Goal: Find contact information: Find contact information

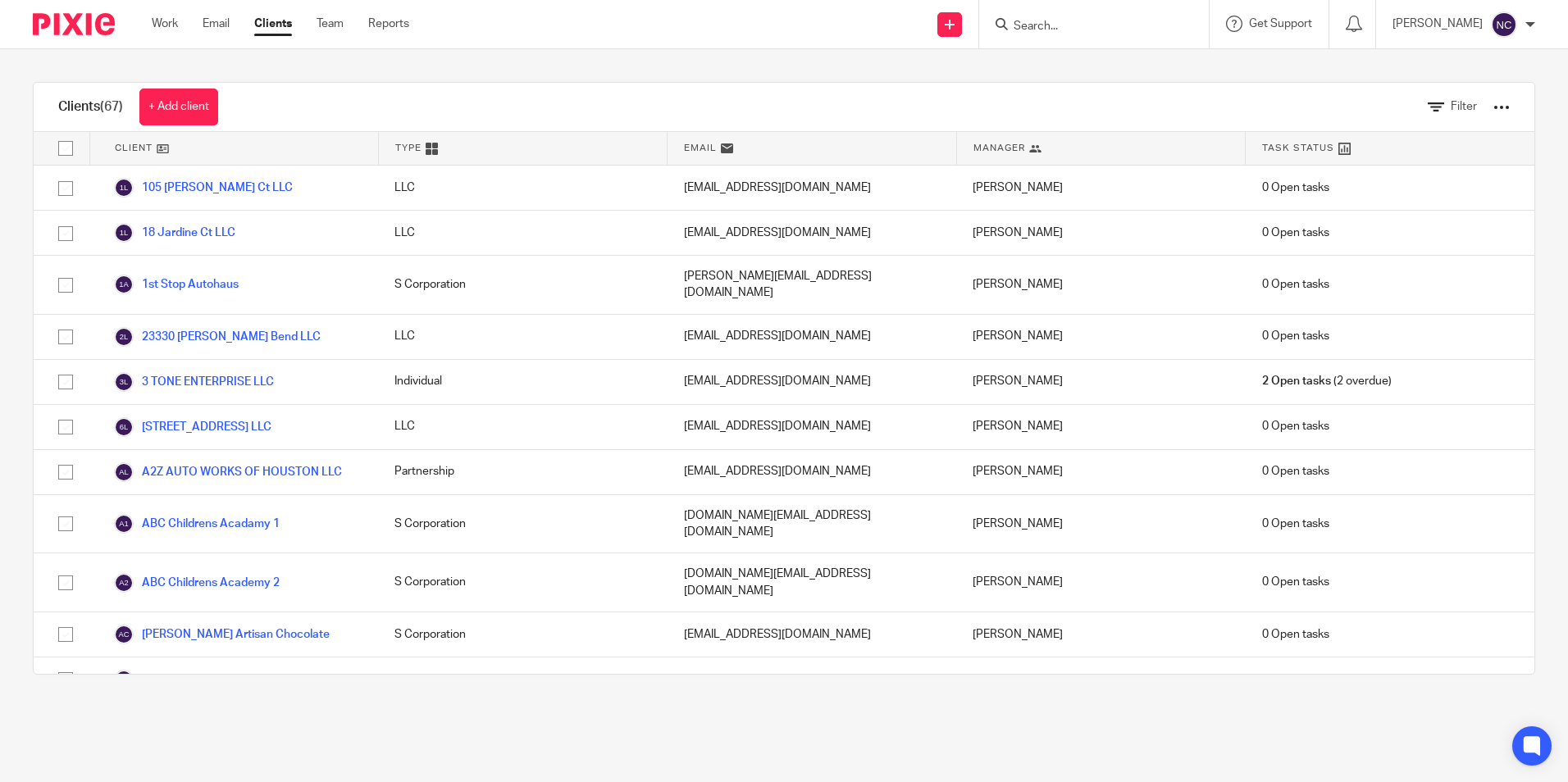
click at [1027, 29] on input "Search" at bounding box center [1085, 27] width 147 height 15
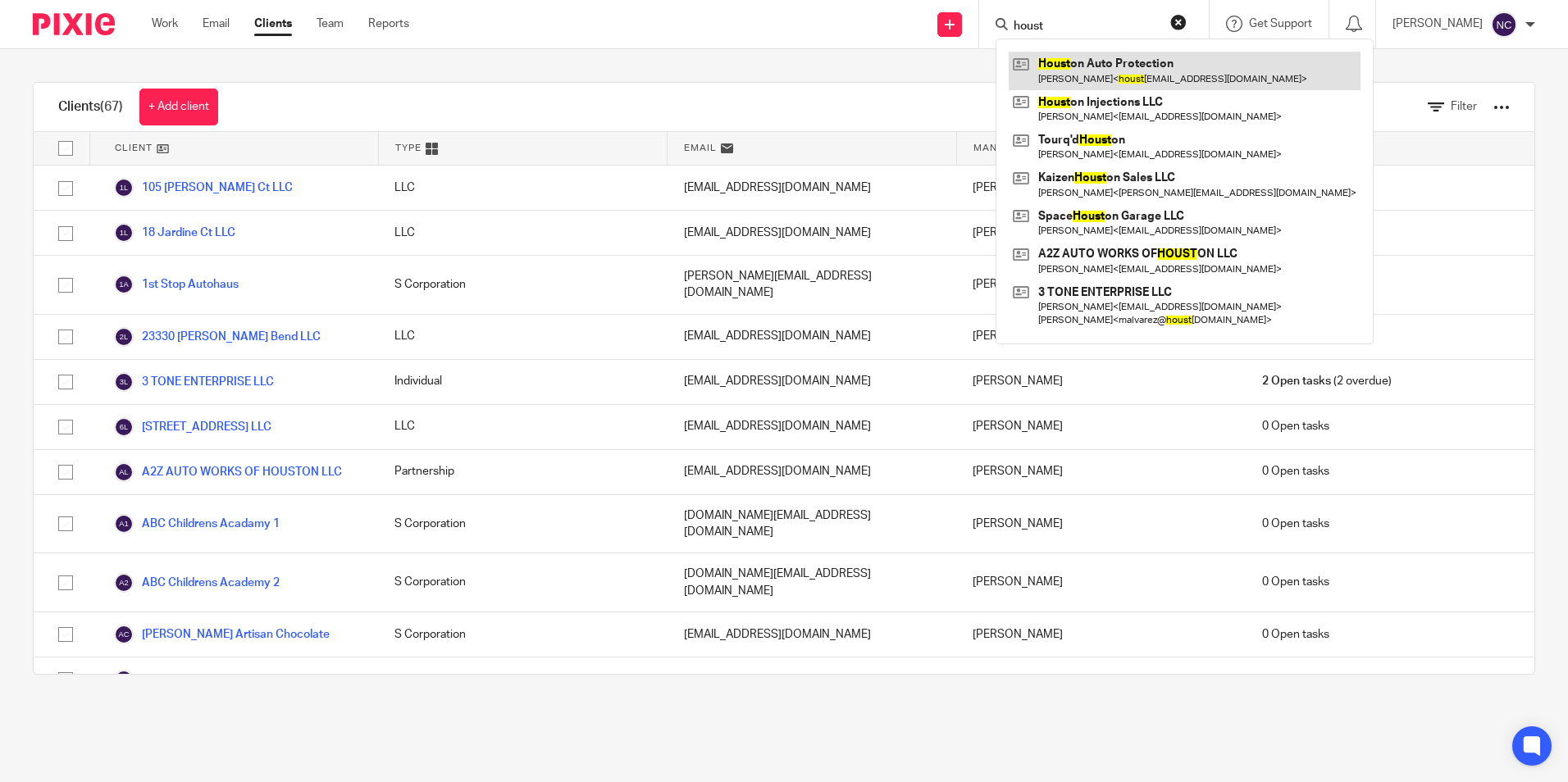
type input "houst"
click at [1093, 81] on link at bounding box center [1184, 70] width 352 height 38
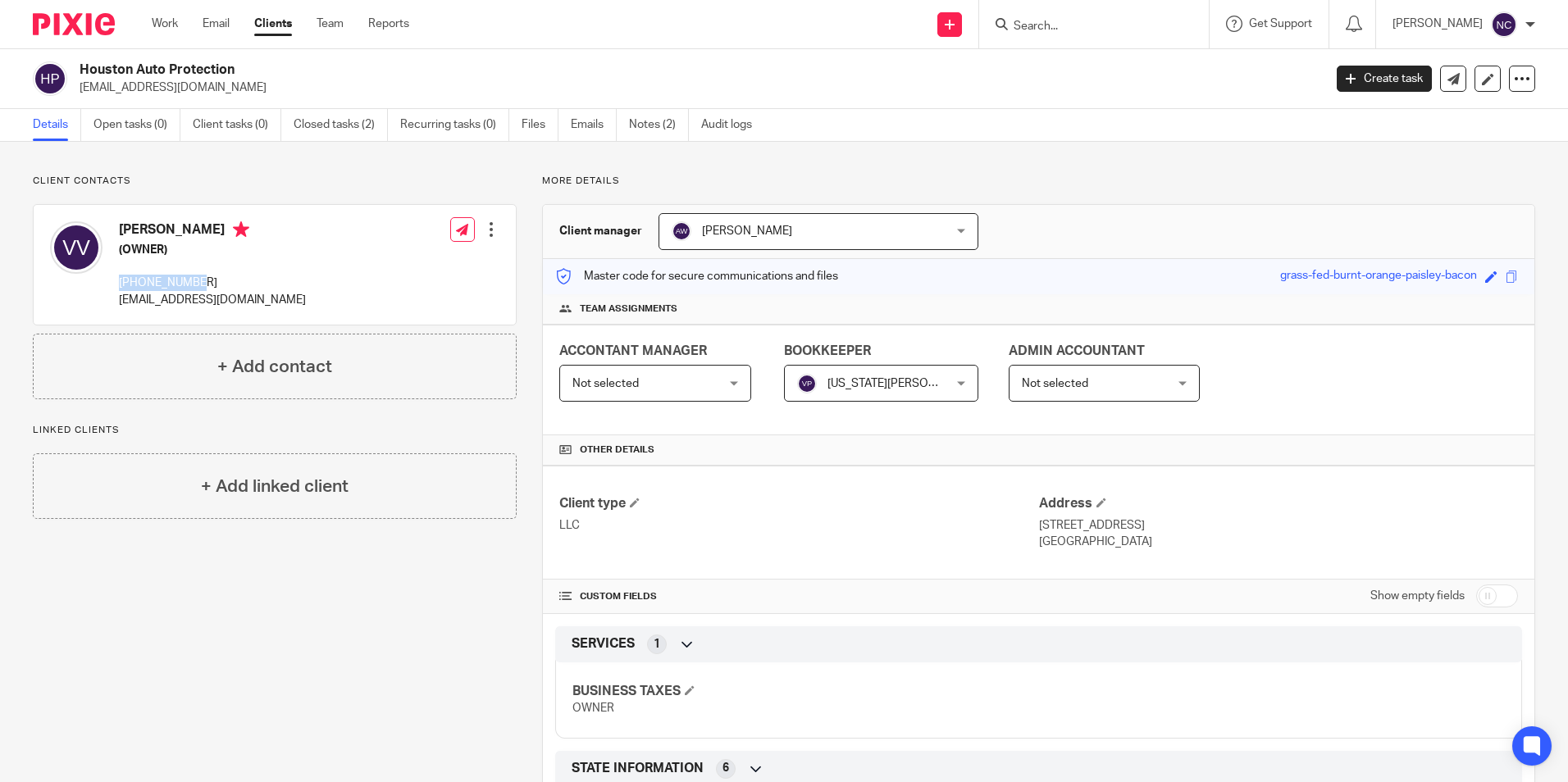
drag, startPoint x: 117, startPoint y: 286, endPoint x: 207, endPoint y: 286, distance: 90.0
click at [207, 286] on div "Victor Velasquez (OWNER) 832-693-3069 houstonapf@gmail.com" at bounding box center [177, 265] width 256 height 103
copy p "832-693-3069"
